Goal: Book appointment/travel/reservation

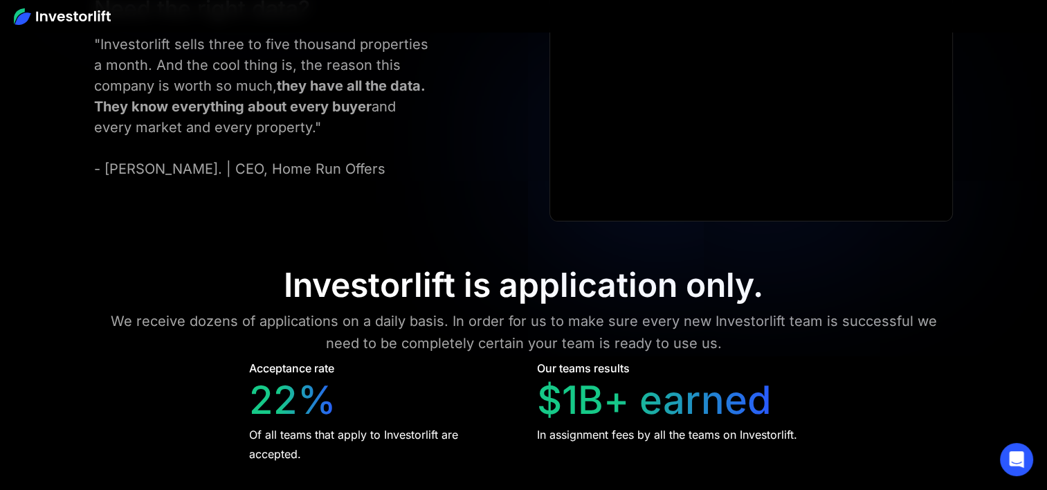
scroll to position [5673, 0]
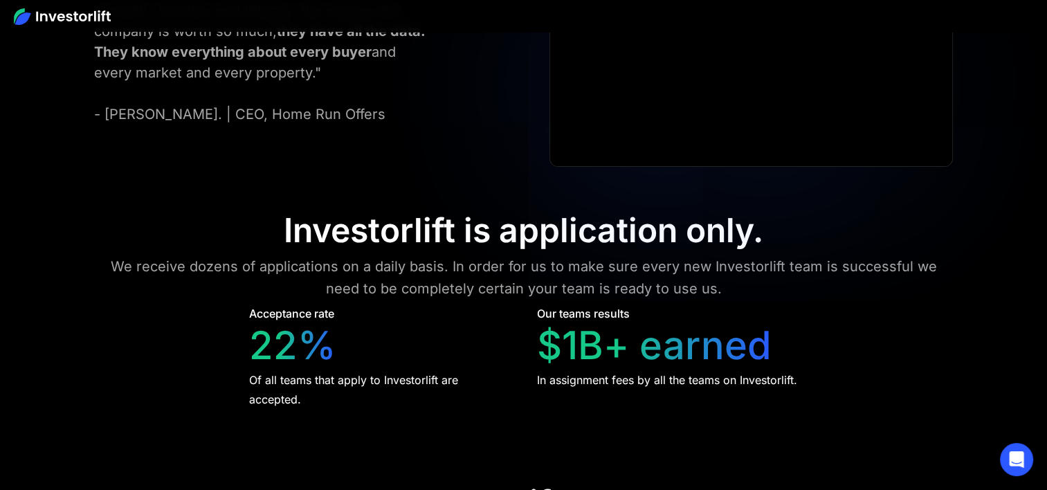
click at [28, 10] on img at bounding box center [62, 16] width 97 height 17
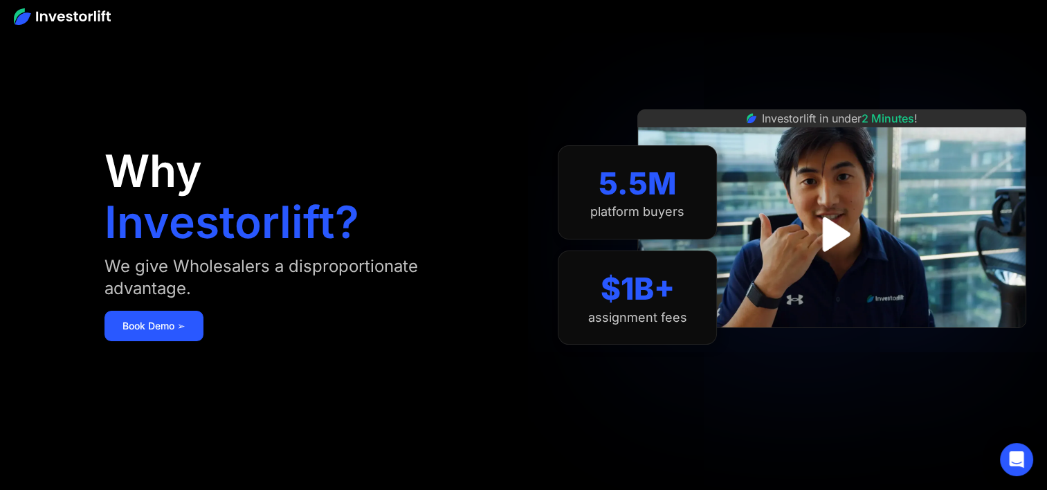
click at [28, 10] on img at bounding box center [62, 16] width 97 height 17
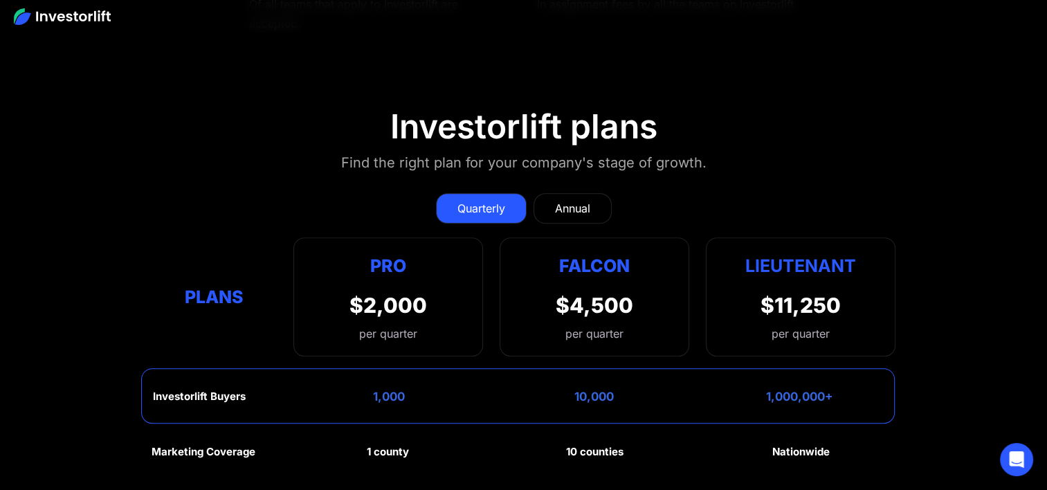
scroll to position [6019, 0]
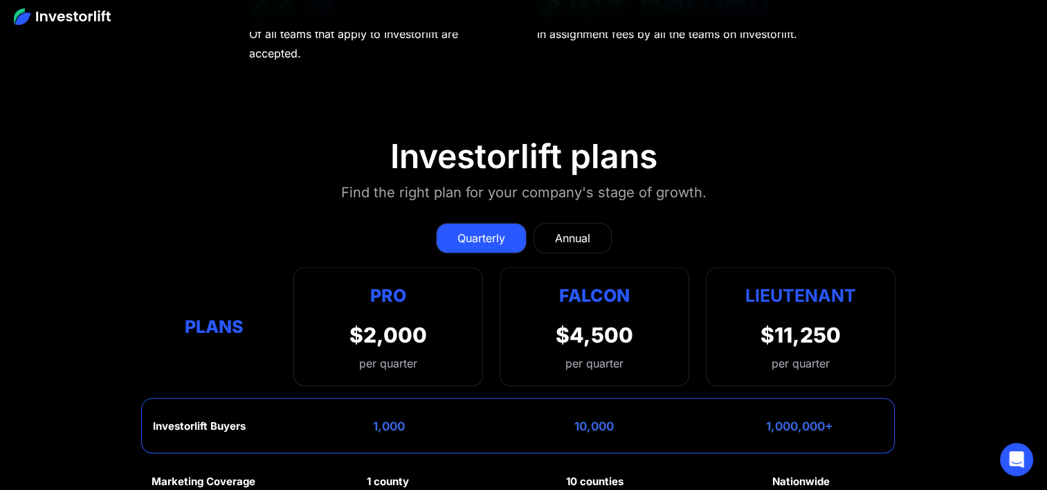
click at [462, 230] on div "Quarterly" at bounding box center [481, 238] width 48 height 17
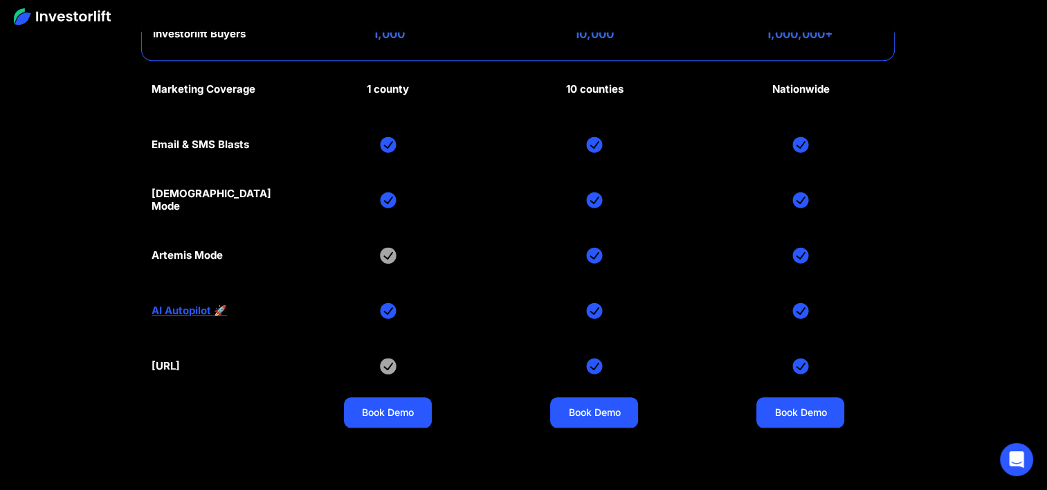
scroll to position [6574, 0]
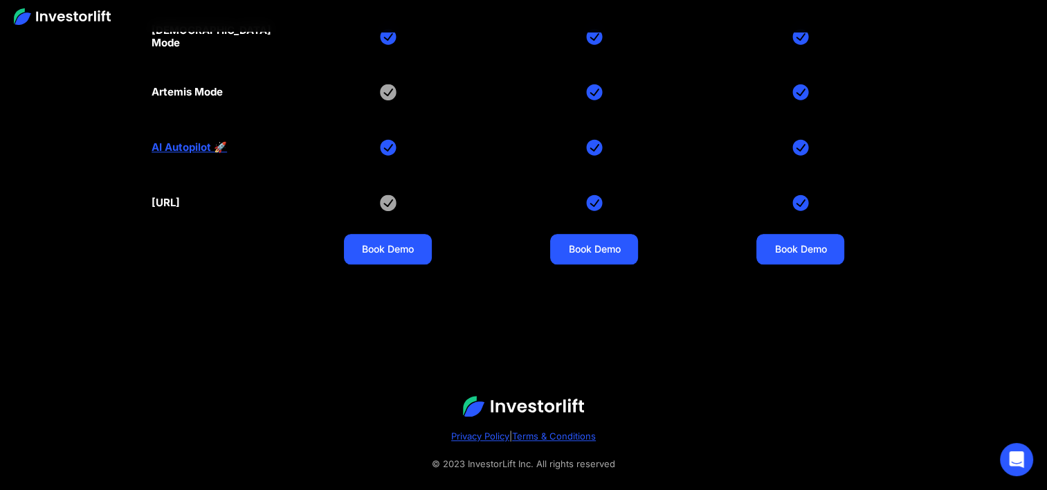
click at [388, 241] on div "Marketing Coverage 1 county 10 counties Nationwide Email & SMS Blasts God Mode …" at bounding box center [524, 91] width 744 height 387
click at [391, 234] on link "Book Demo" at bounding box center [388, 249] width 88 height 30
